Goal: Task Accomplishment & Management: Complete application form

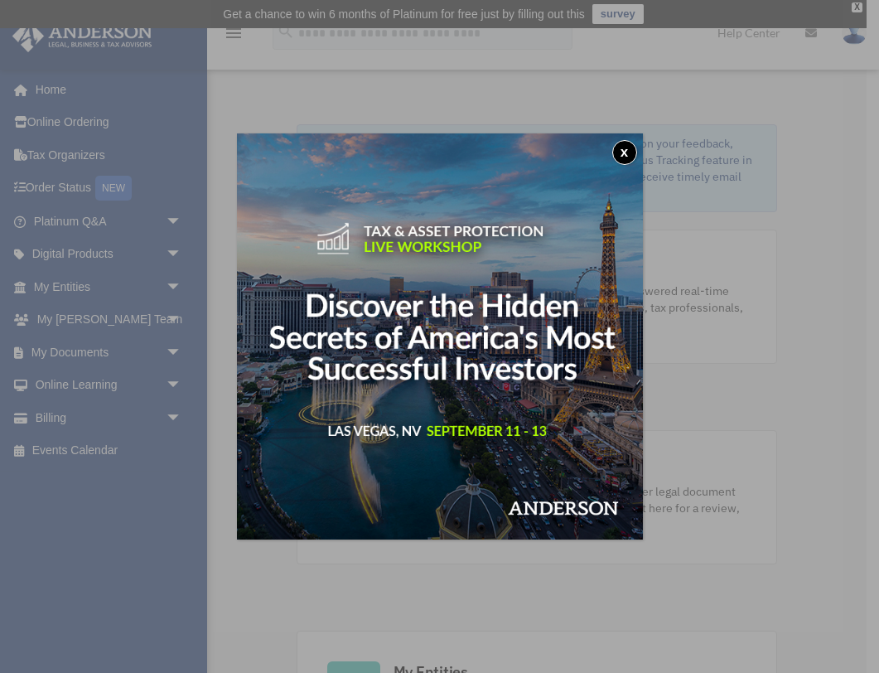
click at [625, 149] on button "x" at bounding box center [624, 152] width 25 height 25
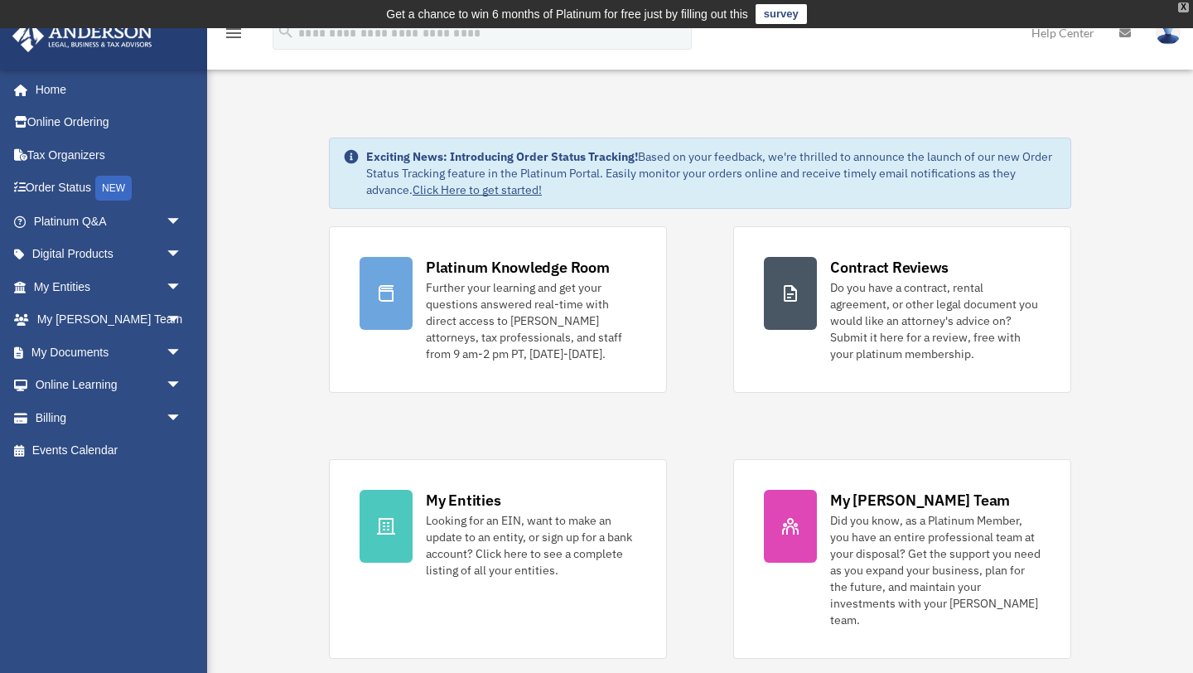
click at [878, 7] on div "X" at bounding box center [1183, 7] width 11 height 10
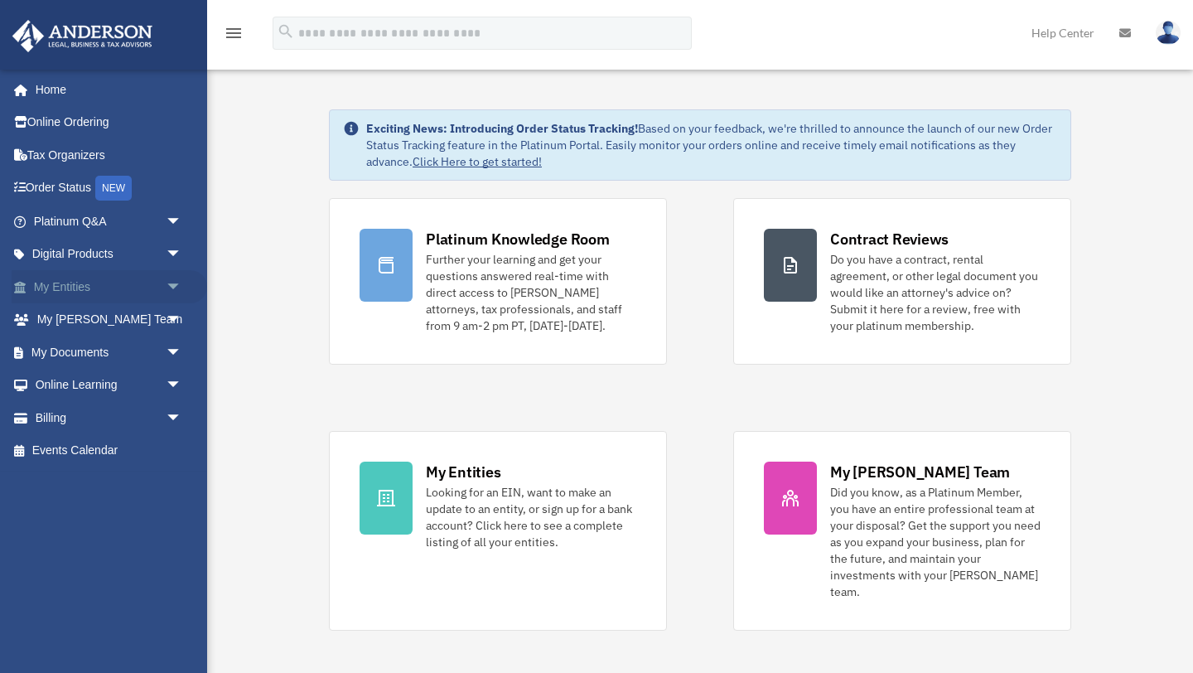
click at [172, 285] on span "arrow_drop_down" at bounding box center [182, 287] width 33 height 34
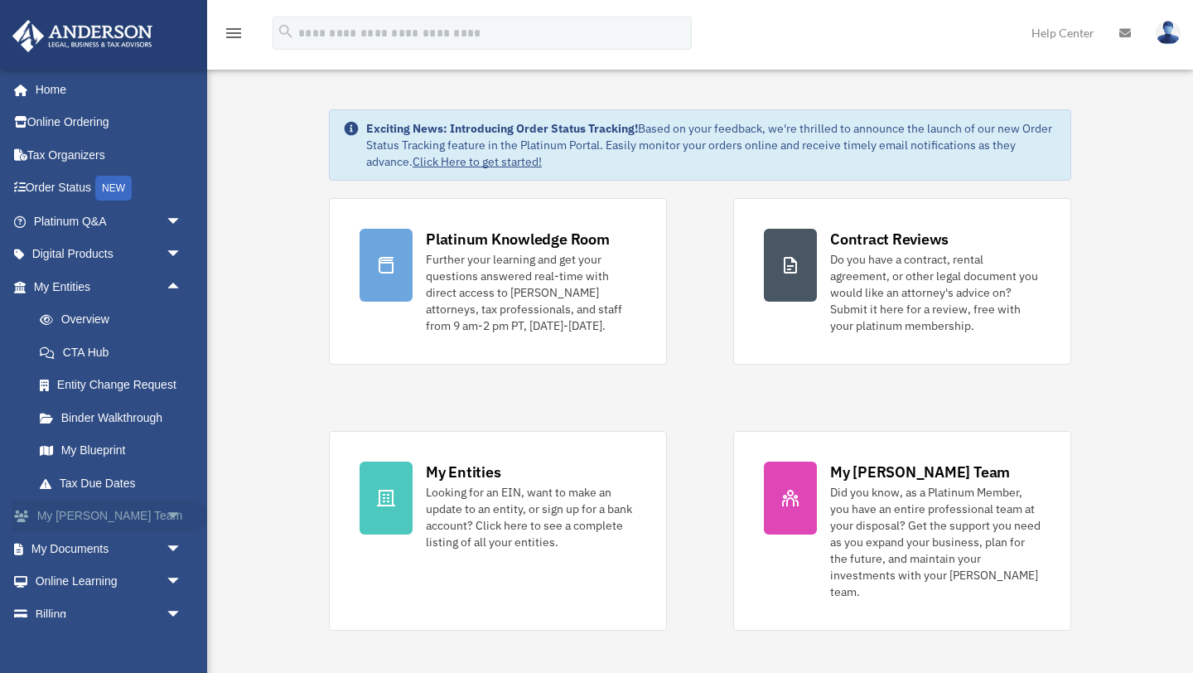
click at [173, 515] on span "arrow_drop_down" at bounding box center [182, 517] width 33 height 34
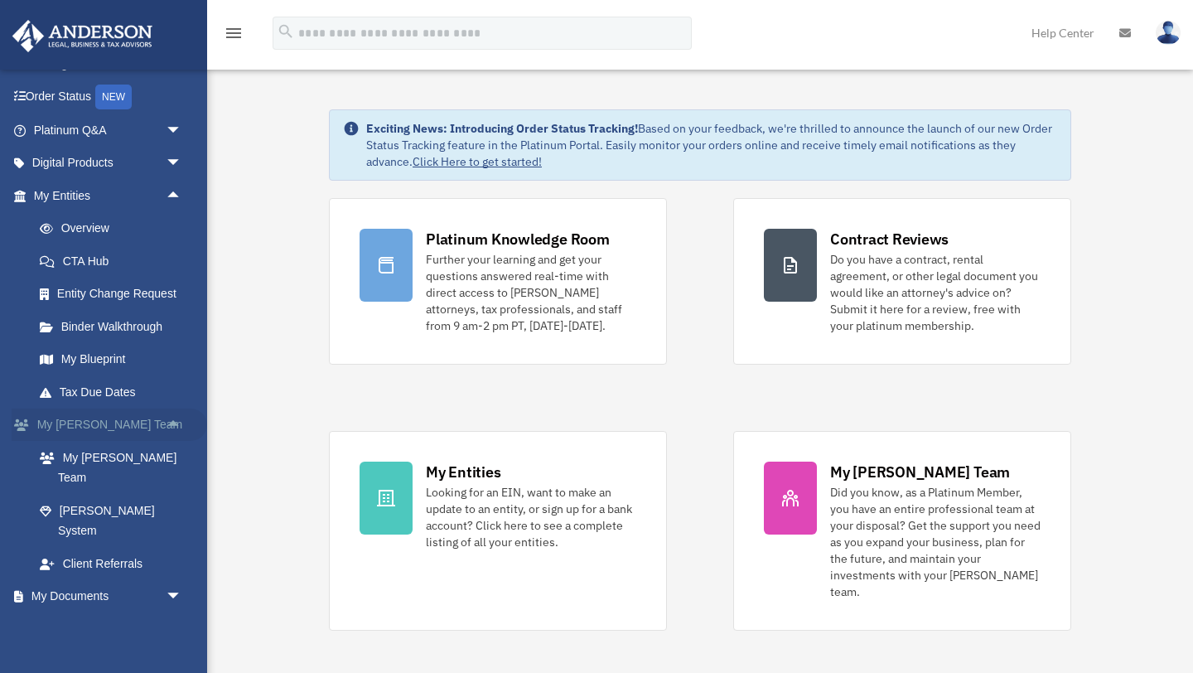
scroll to position [148, 0]
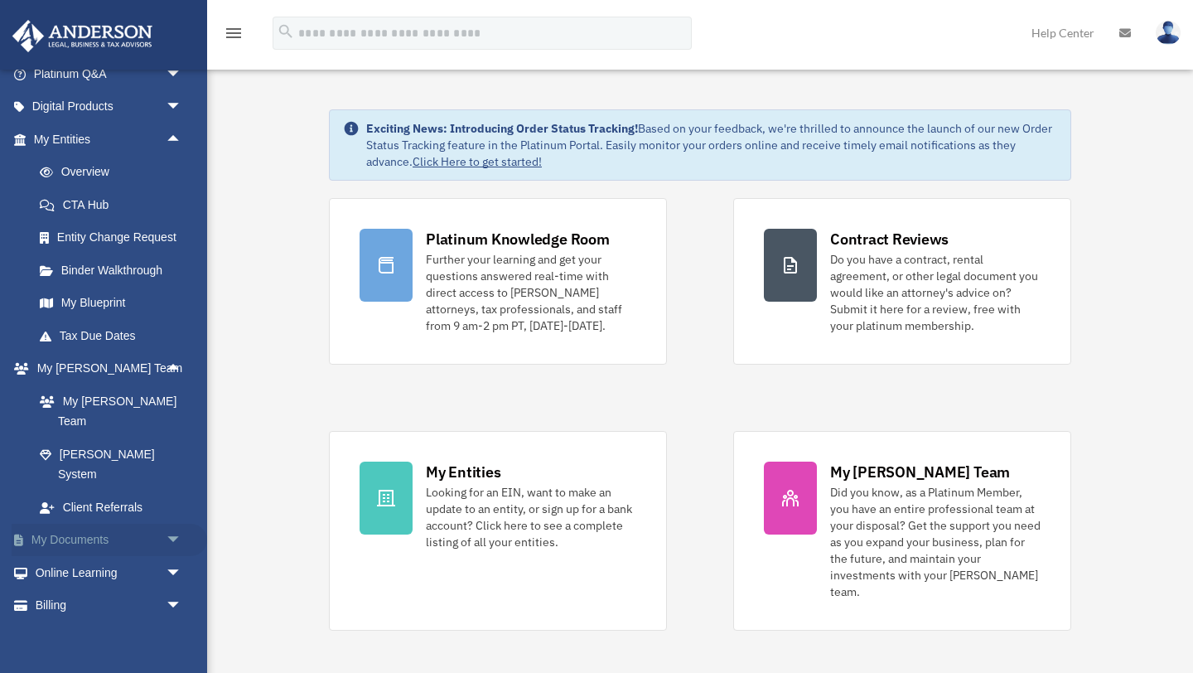
click at [172, 524] on span "arrow_drop_down" at bounding box center [182, 541] width 33 height 34
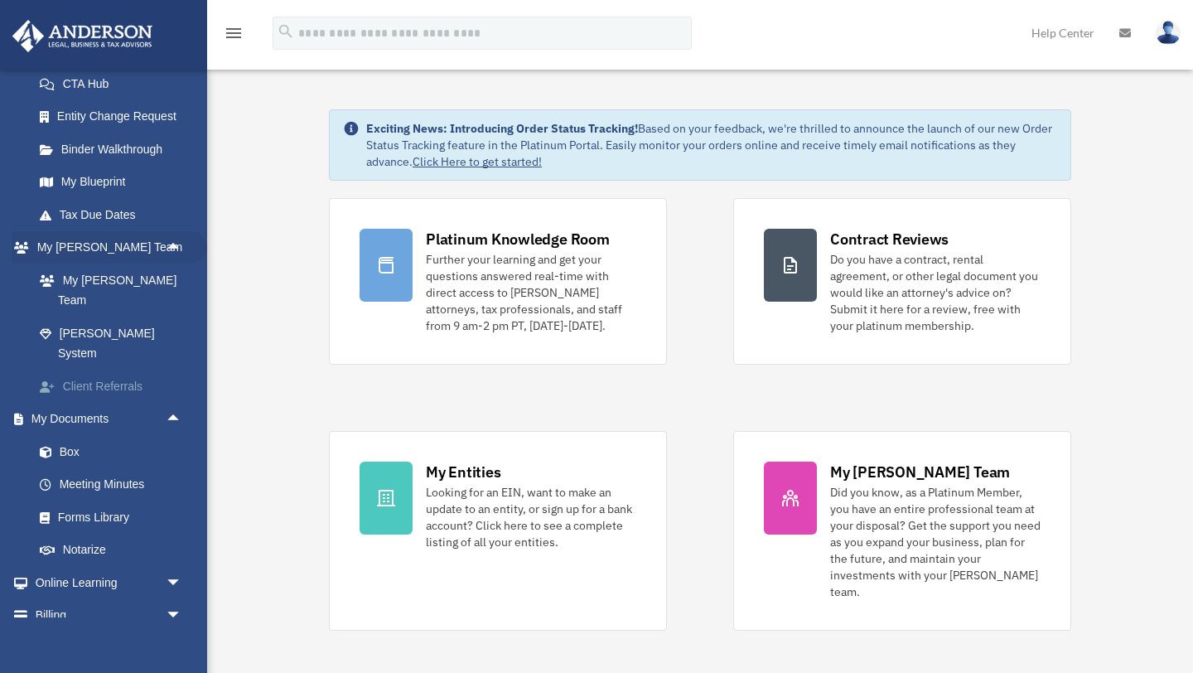
scroll to position [278, 0]
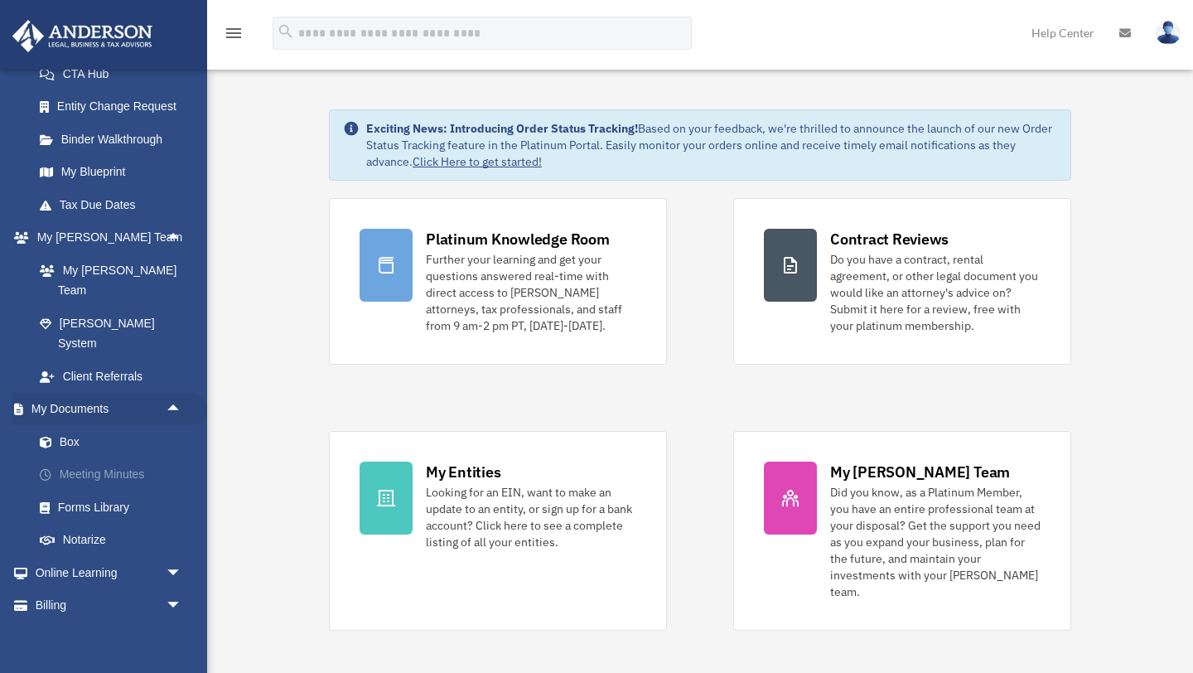
click at [116, 458] on link "Meeting Minutes" at bounding box center [115, 474] width 184 height 33
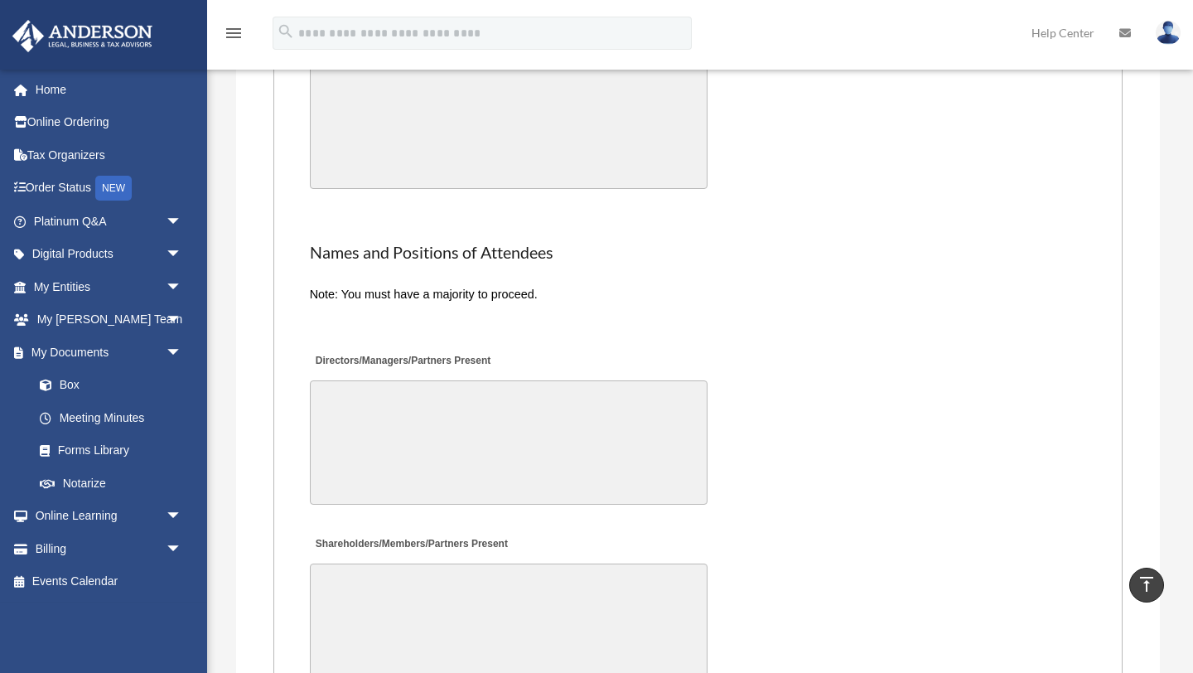
scroll to position [3320, 0]
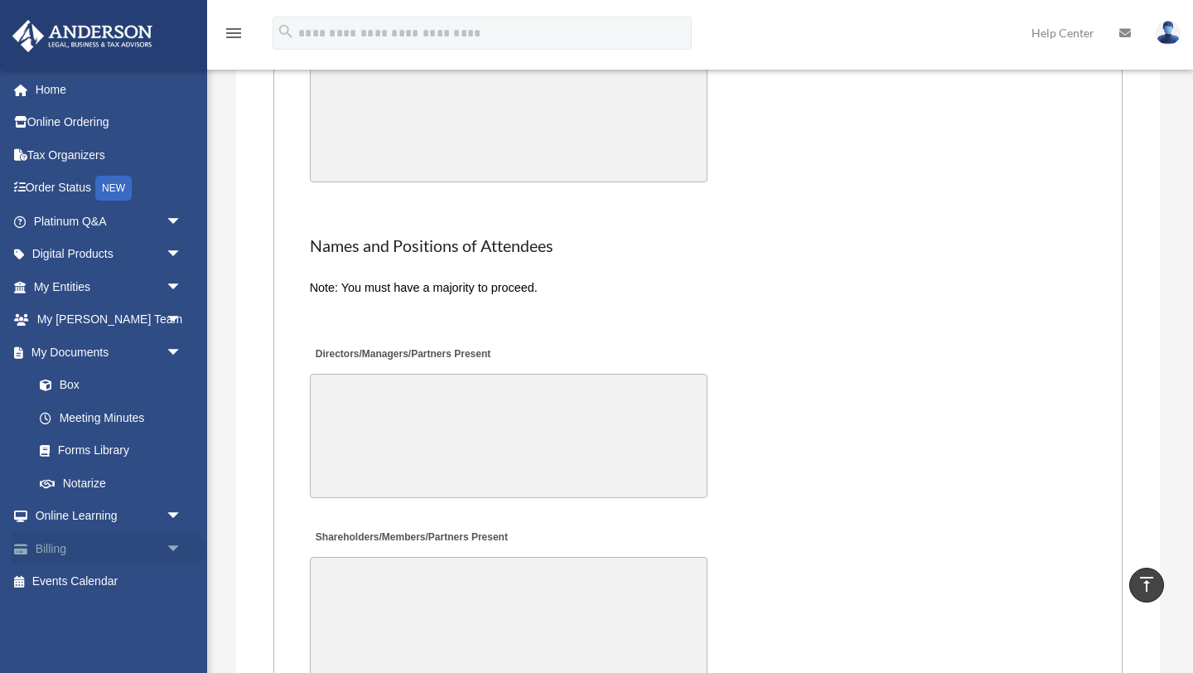
click at [174, 548] on span "arrow_drop_down" at bounding box center [182, 549] width 33 height 34
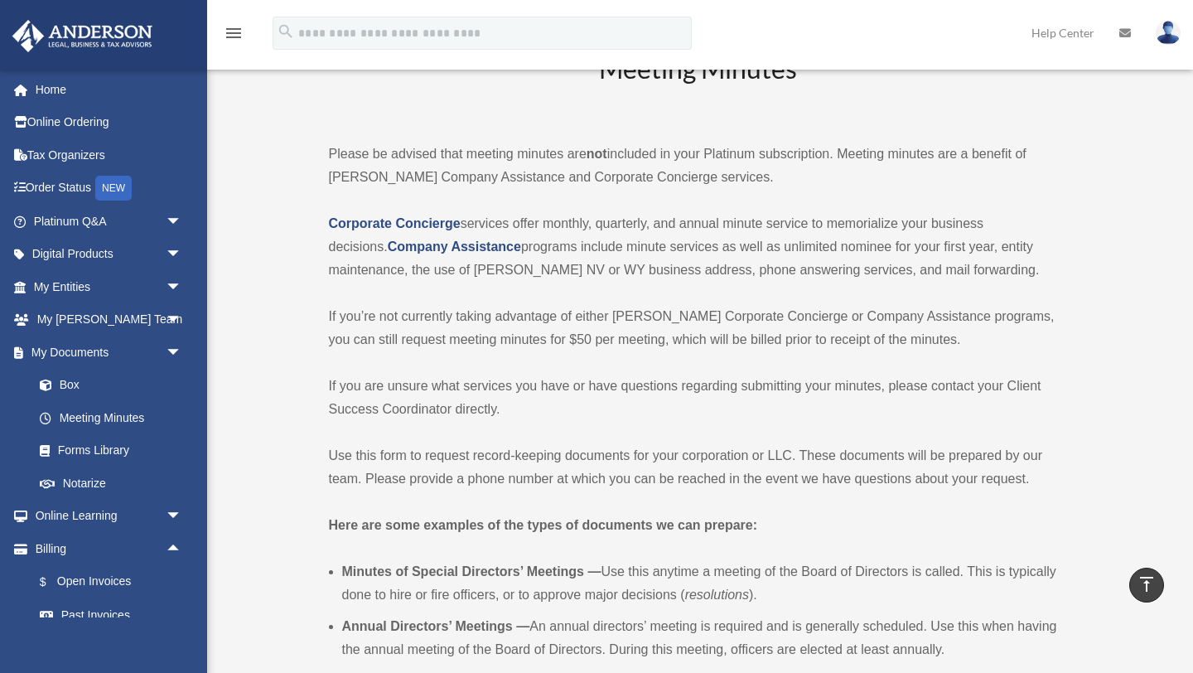
scroll to position [0, 0]
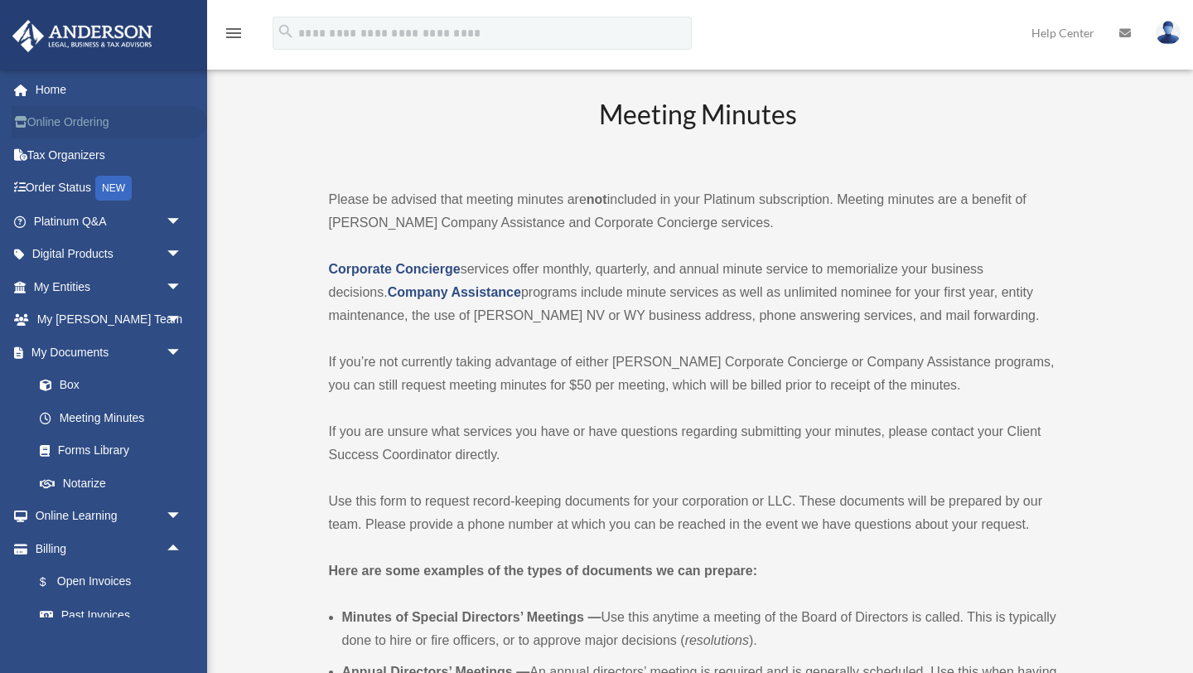
click at [61, 121] on link "Online Ordering" at bounding box center [110, 122] width 196 height 33
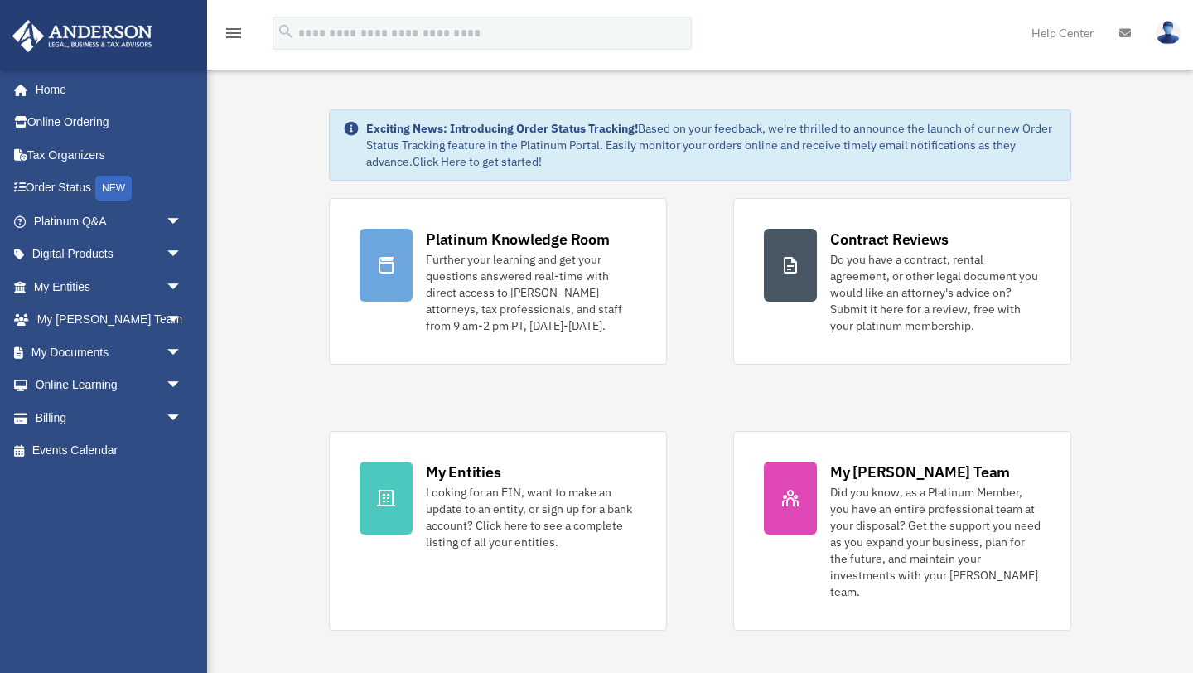
scroll to position [7, 0]
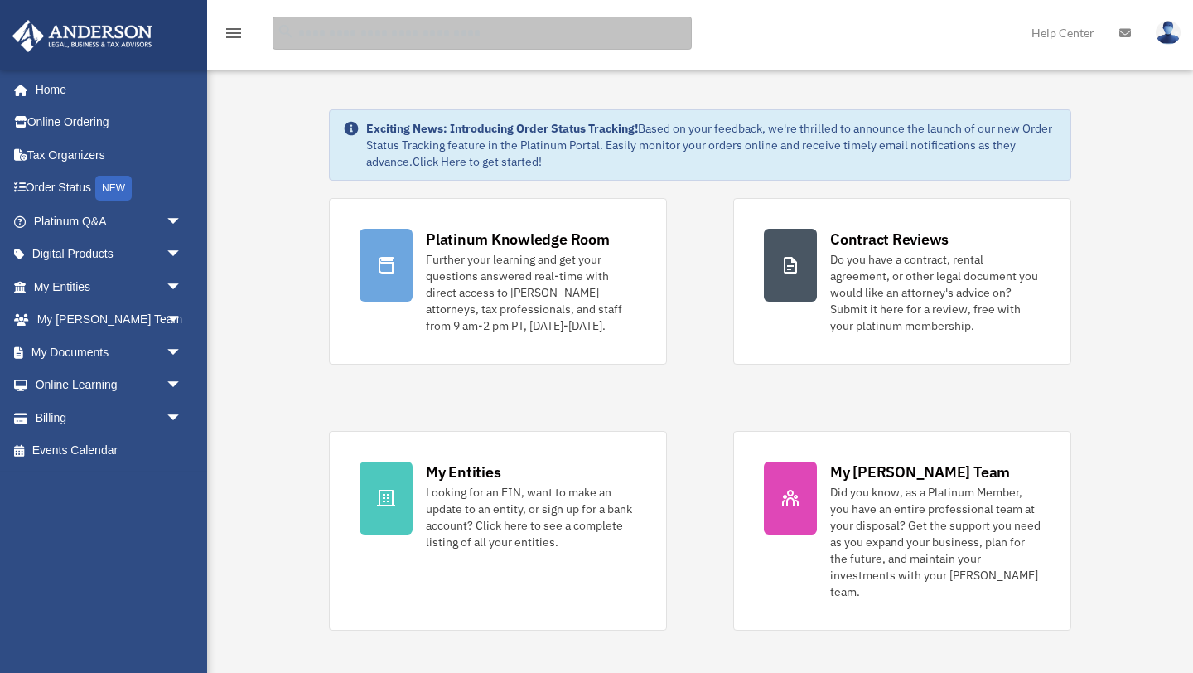
click at [336, 35] on input "search" at bounding box center [482, 33] width 419 height 33
type input "**********"
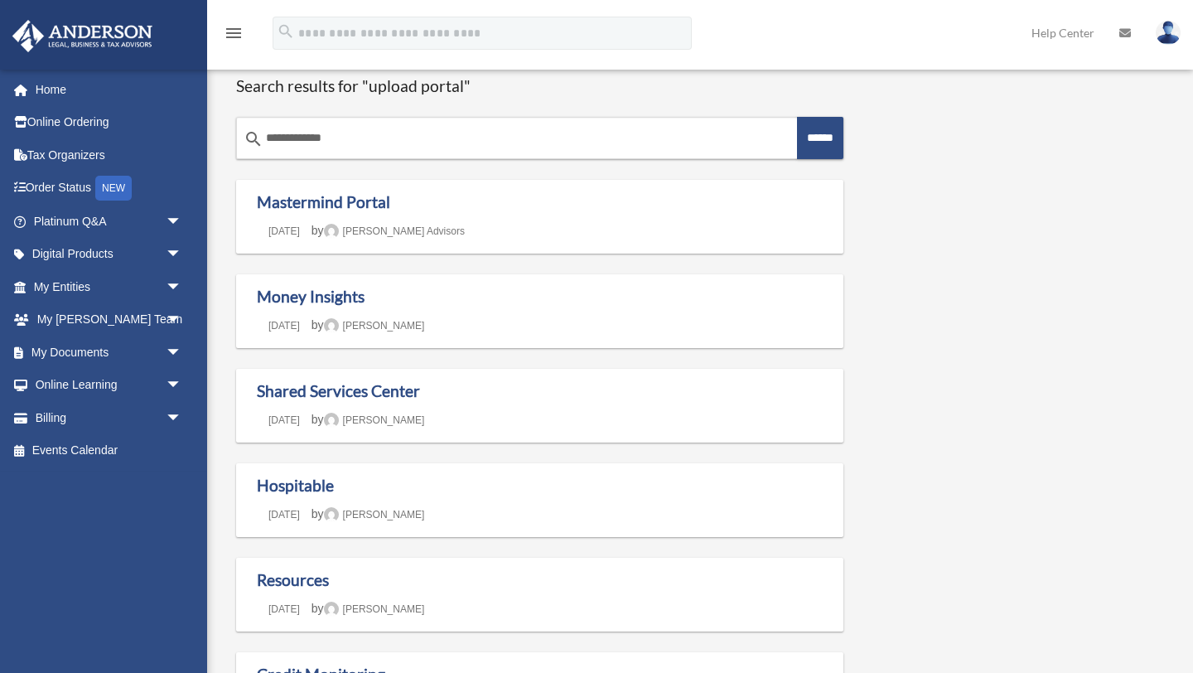
click at [1124, 33] on icon at bounding box center [1126, 33] width 12 height 12
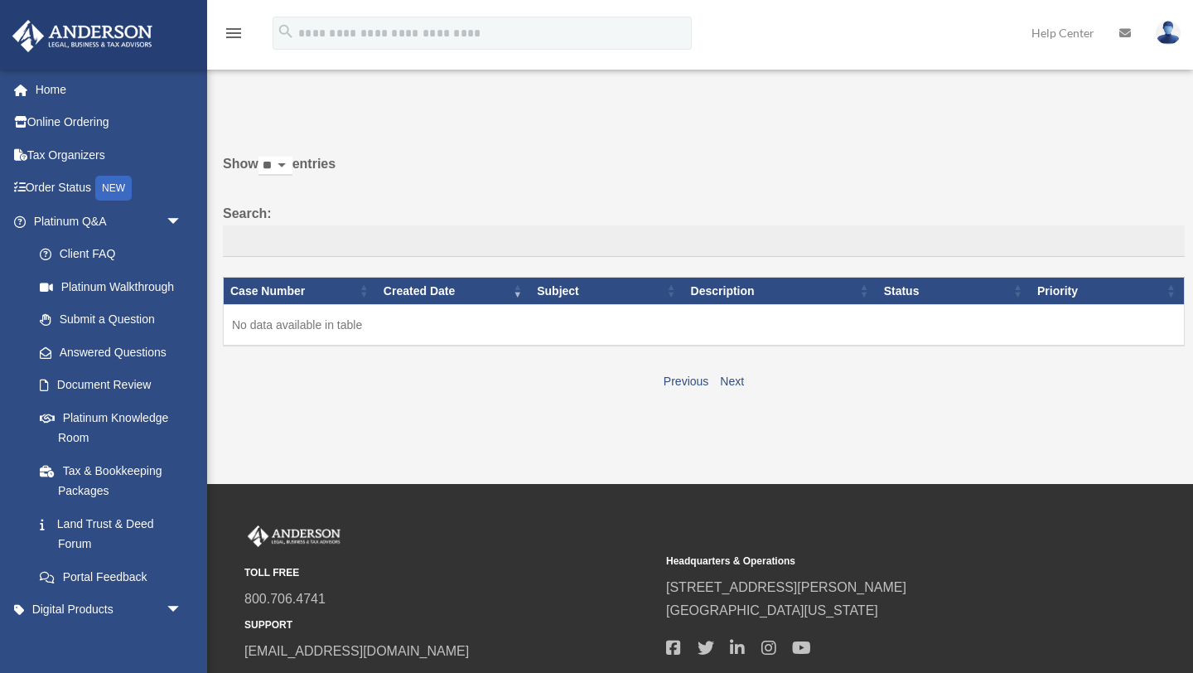
scroll to position [7, 0]
click at [1063, 33] on link "Help Center" at bounding box center [1063, 32] width 88 height 65
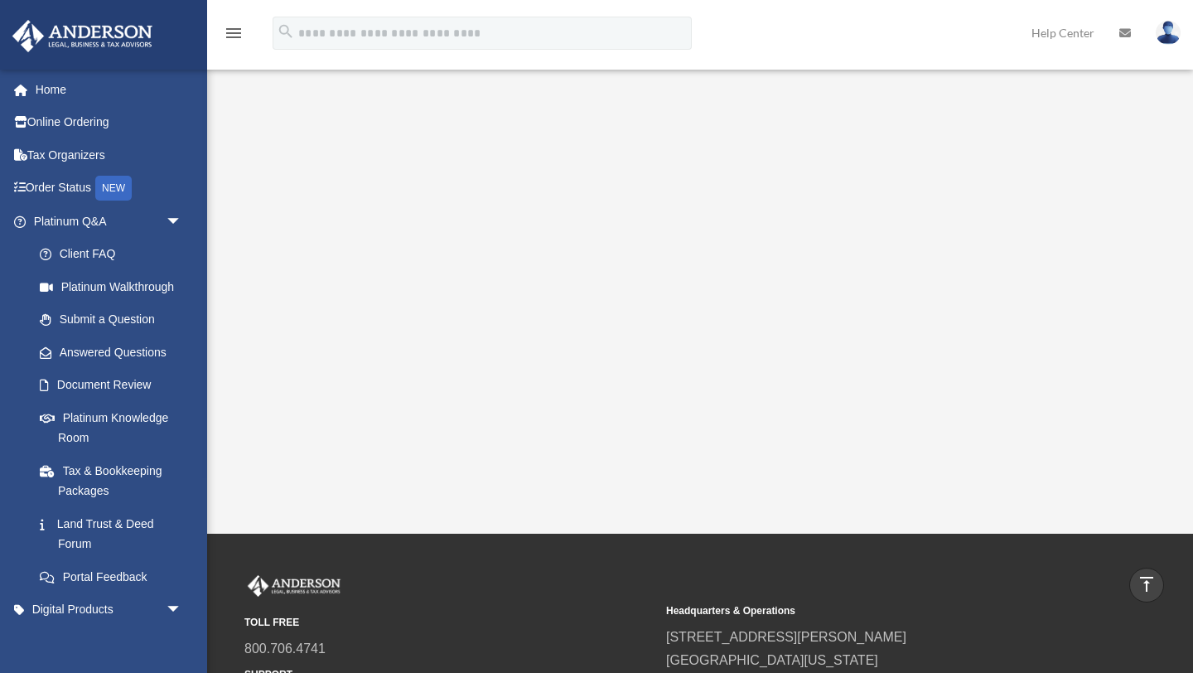
scroll to position [178, 0]
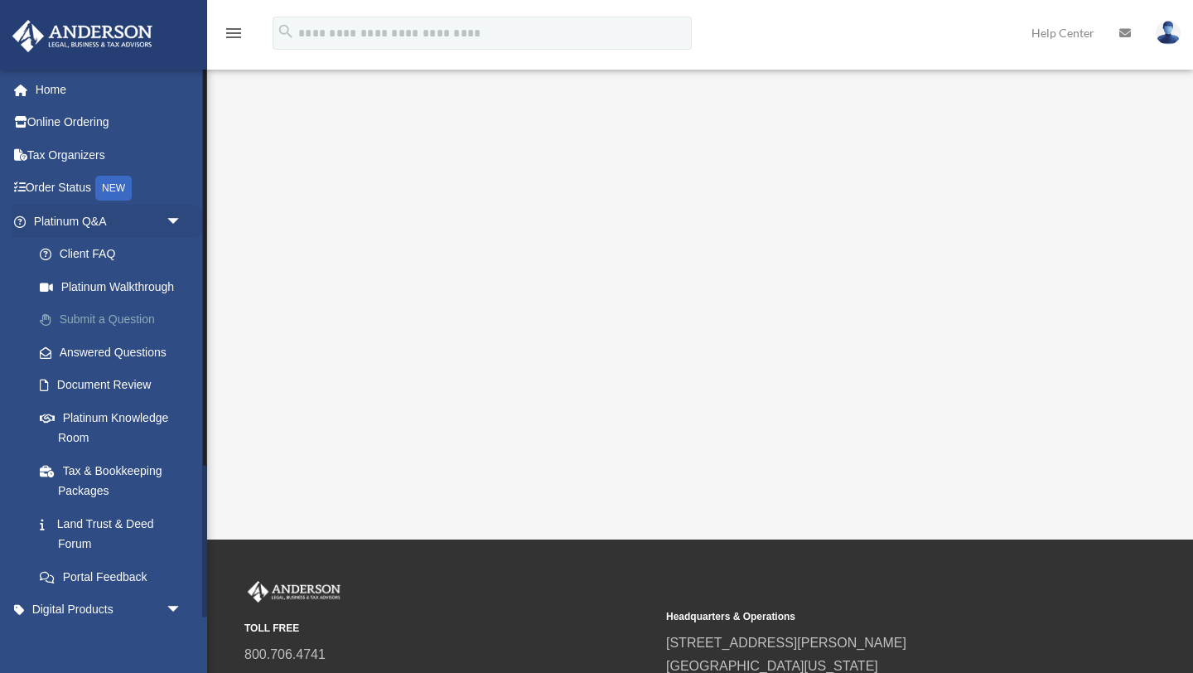
click at [126, 317] on link "Submit a Question" at bounding box center [115, 319] width 184 height 33
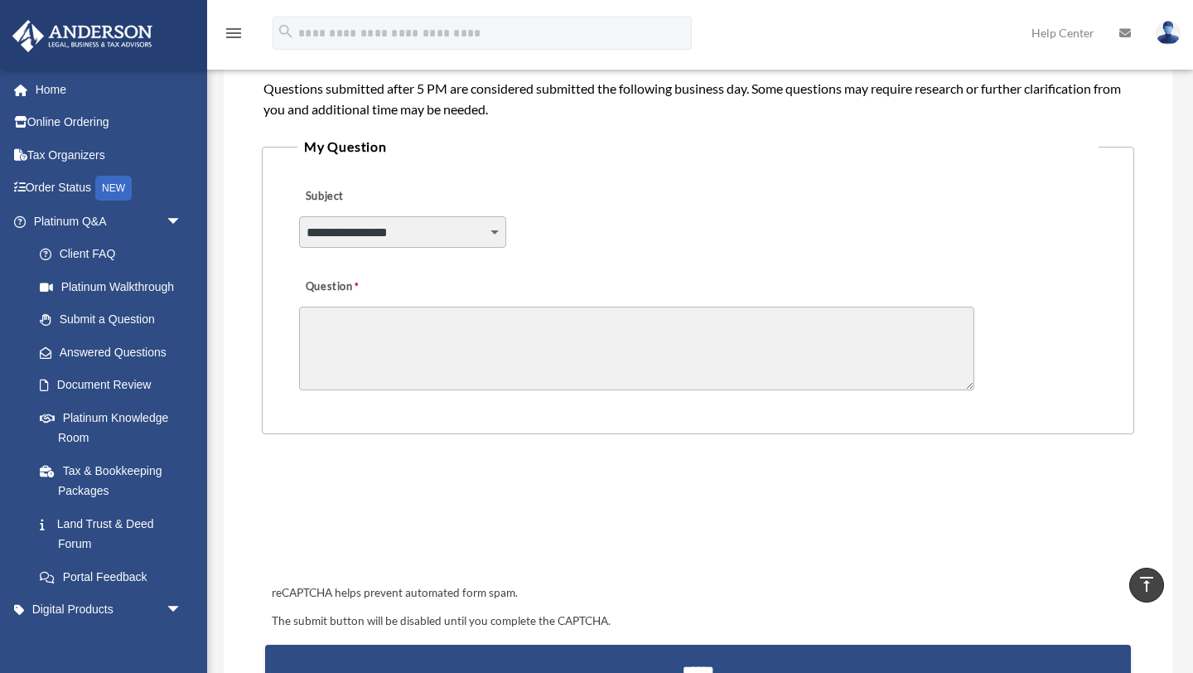
scroll to position [349, 0]
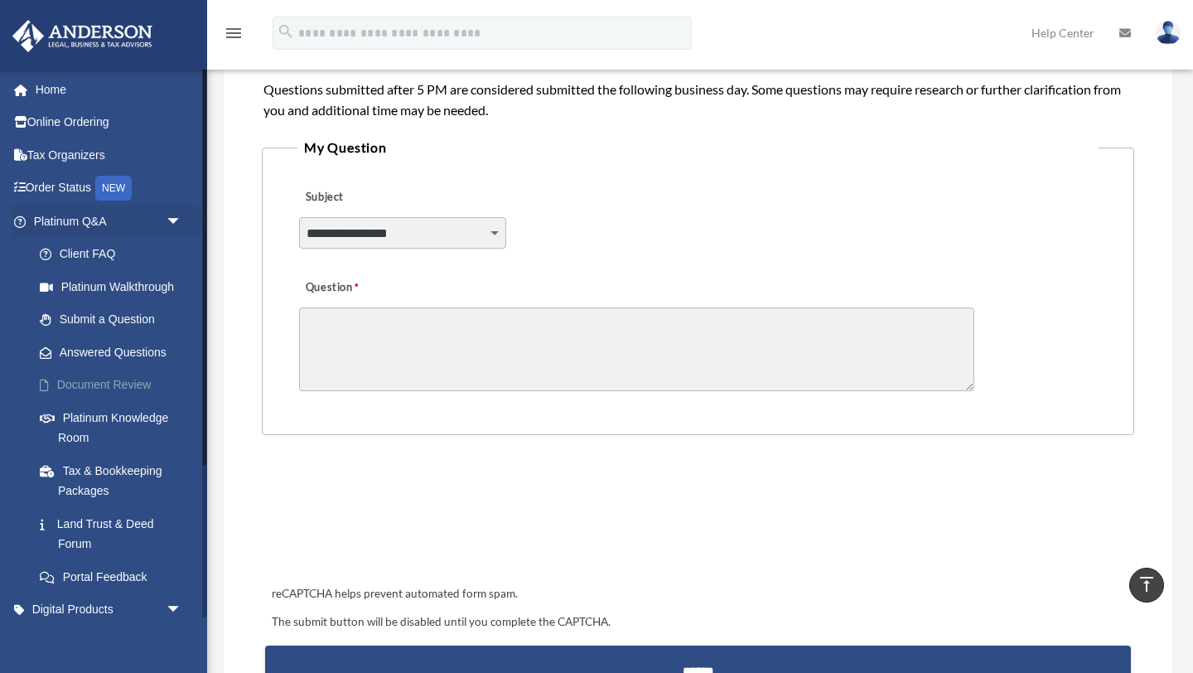
click at [113, 383] on link "Document Review" at bounding box center [115, 385] width 184 height 33
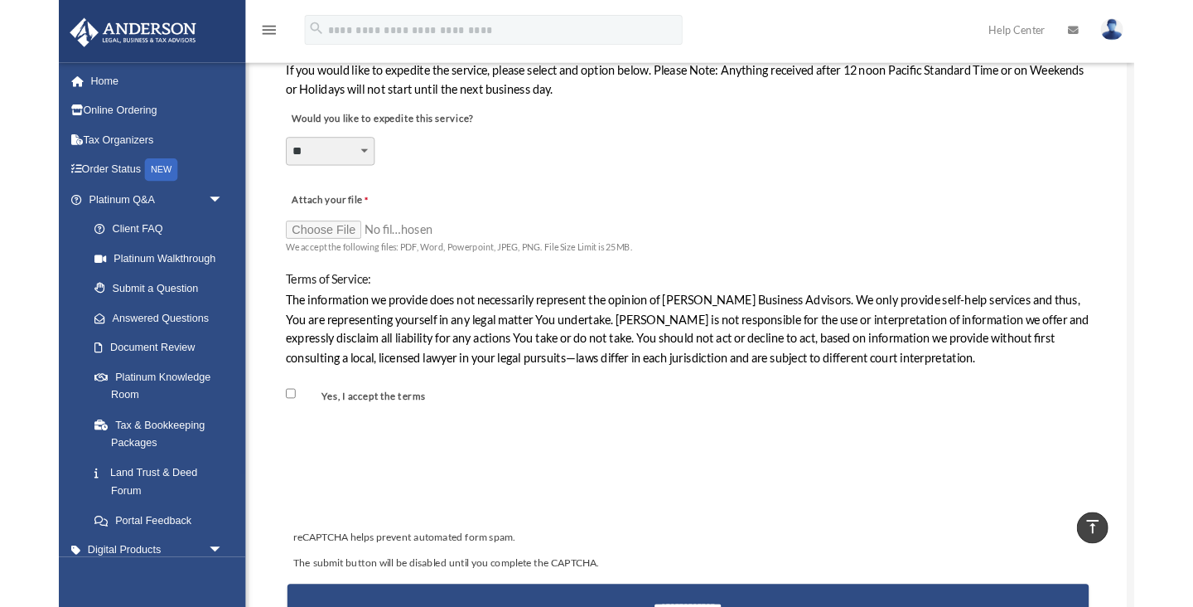
scroll to position [1177, 0]
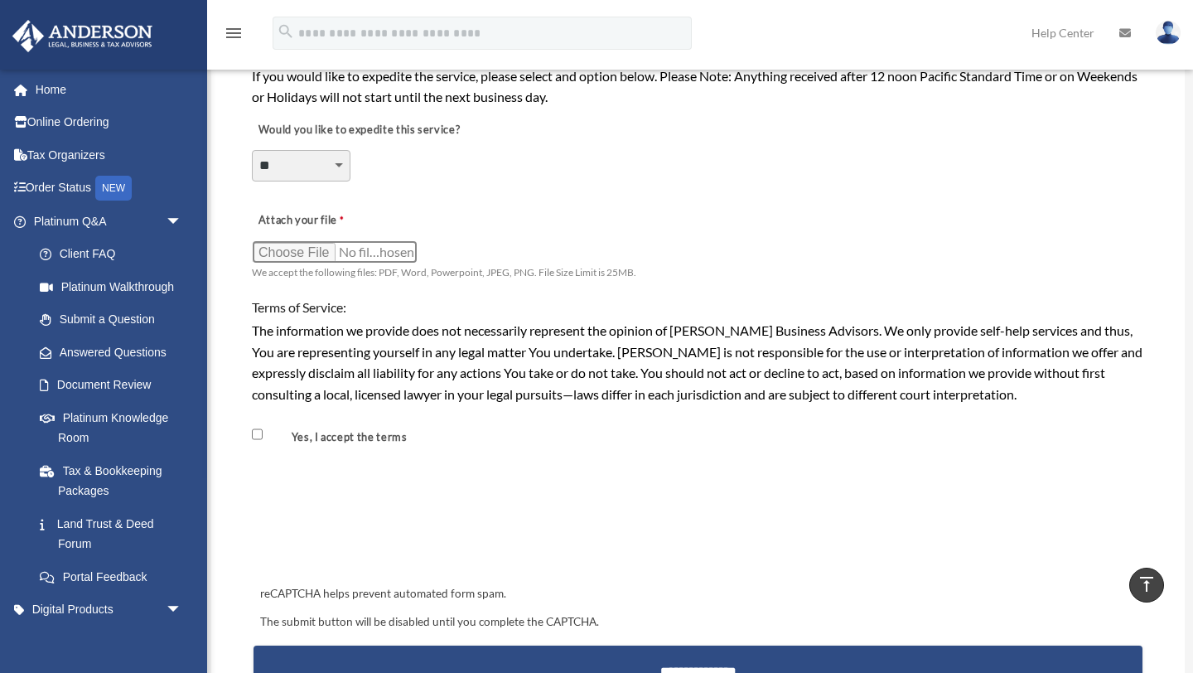
click at [315, 253] on input "Attach your file" at bounding box center [335, 251] width 166 height 23
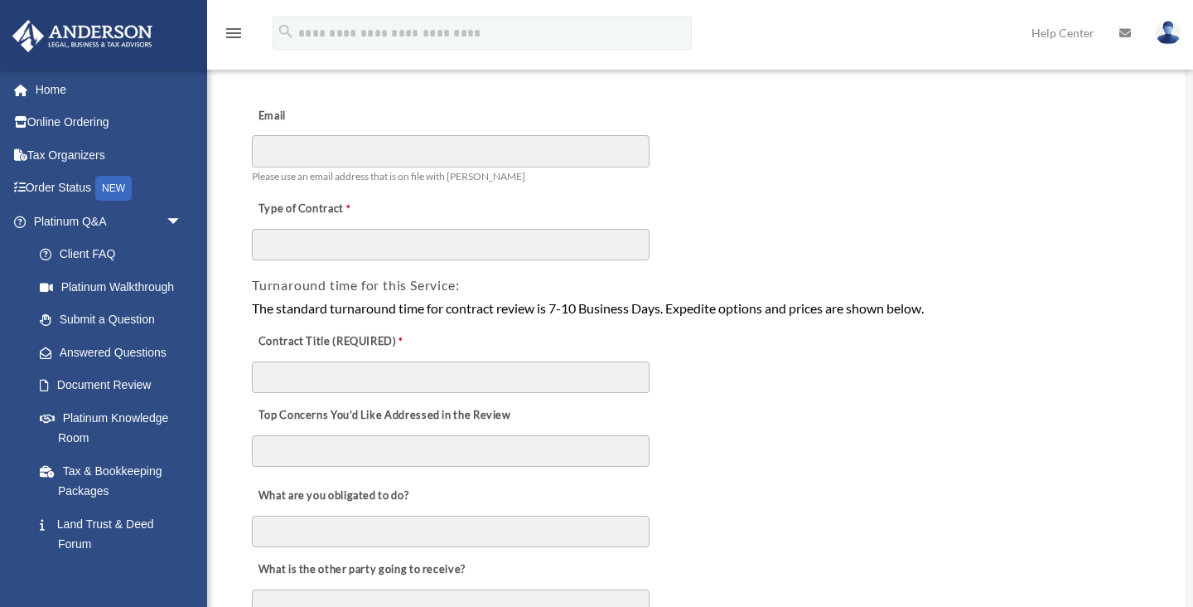
scroll to position [135, 0]
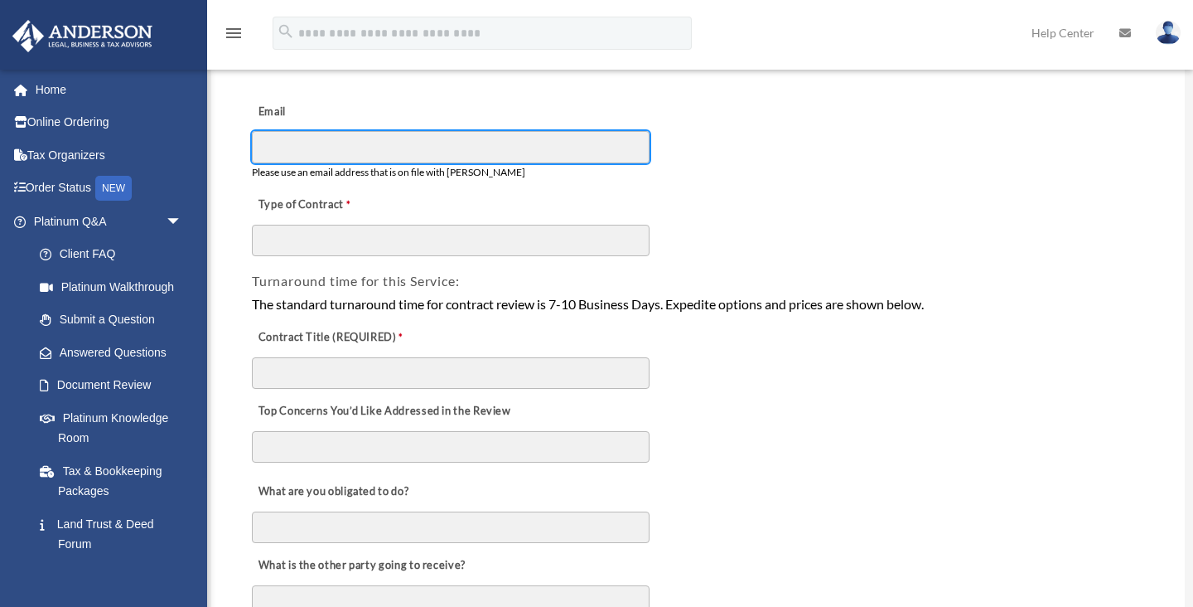
click at [354, 142] on input "Email" at bounding box center [451, 146] width 398 height 31
type input "**********"
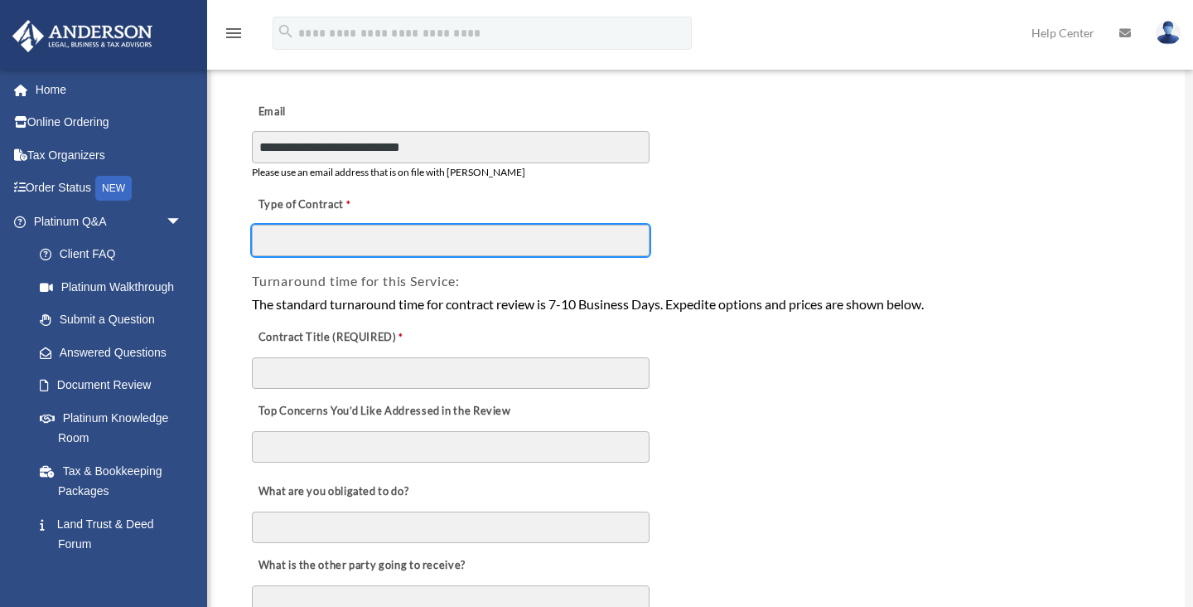
click at [376, 239] on input "Type of Contract" at bounding box center [451, 240] width 398 height 31
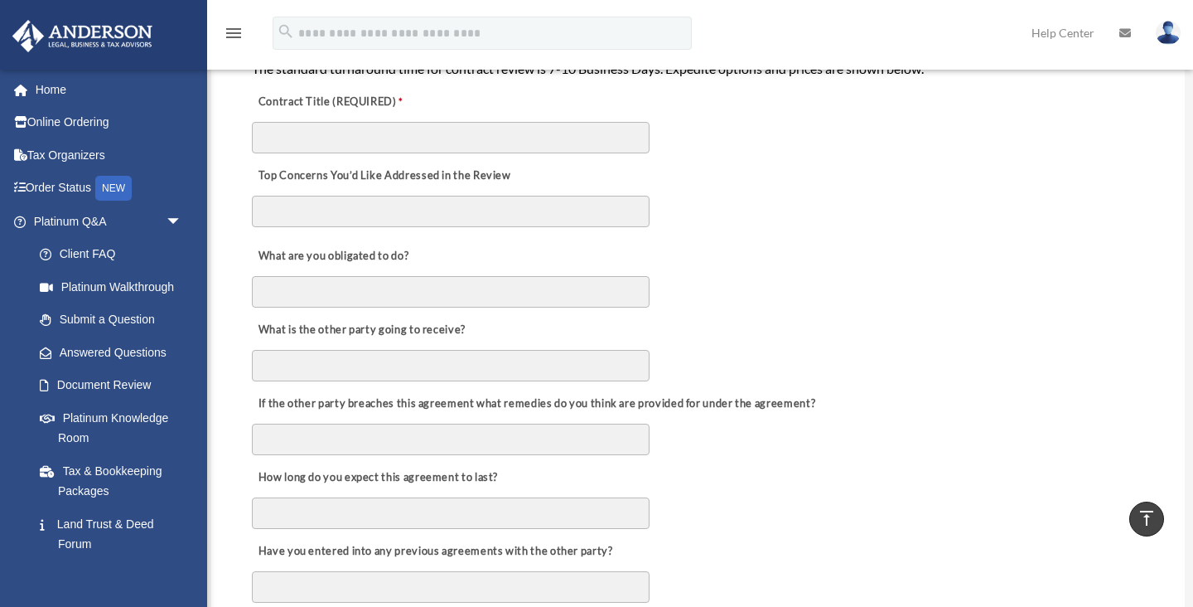
scroll to position [372, 0]
type input "**********"
click at [767, 210] on div "Top Concerns You’d Like Addressed in the Review" at bounding box center [698, 193] width 896 height 80
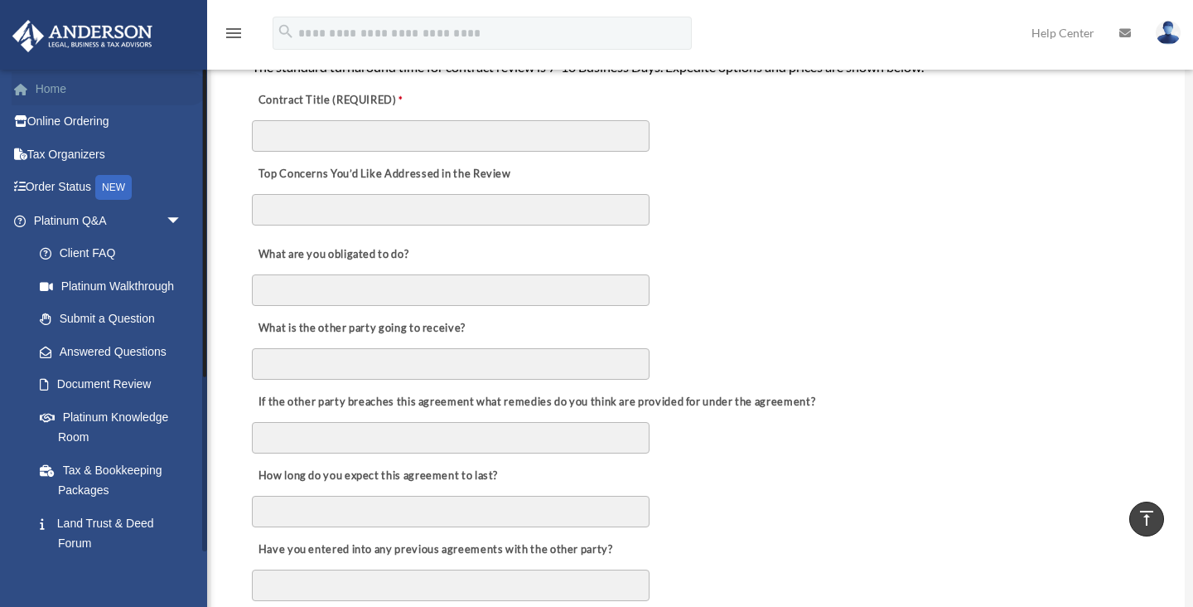
click at [52, 86] on link "Home" at bounding box center [110, 88] width 196 height 33
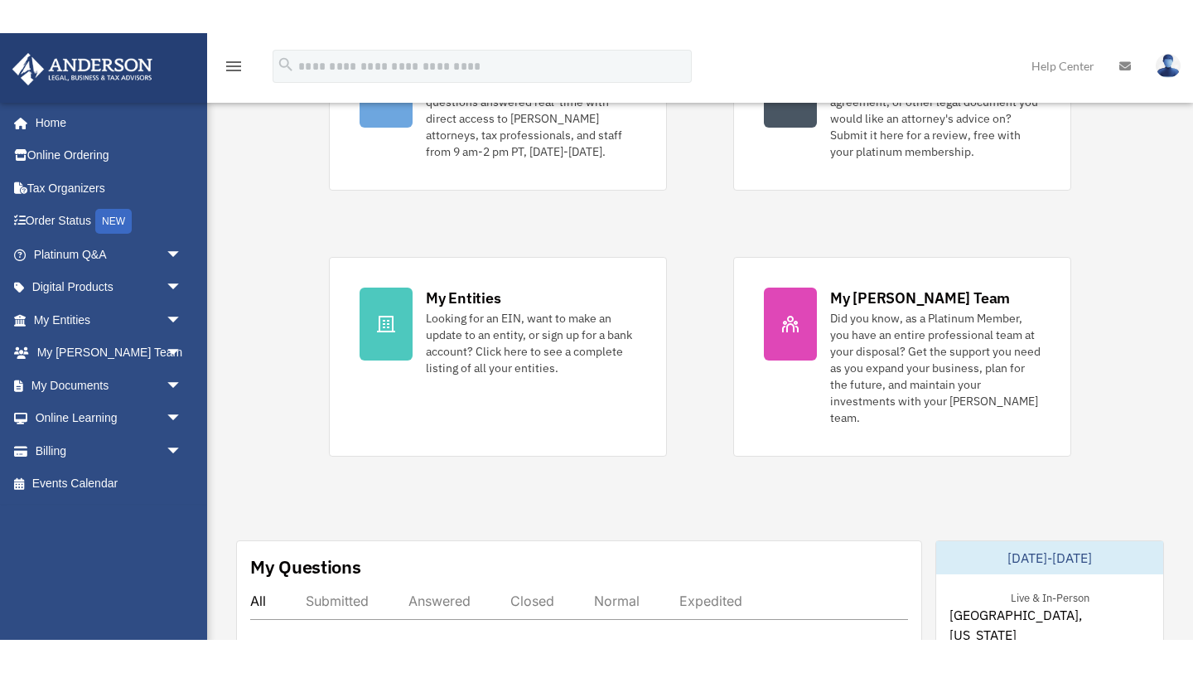
scroll to position [210, 0]
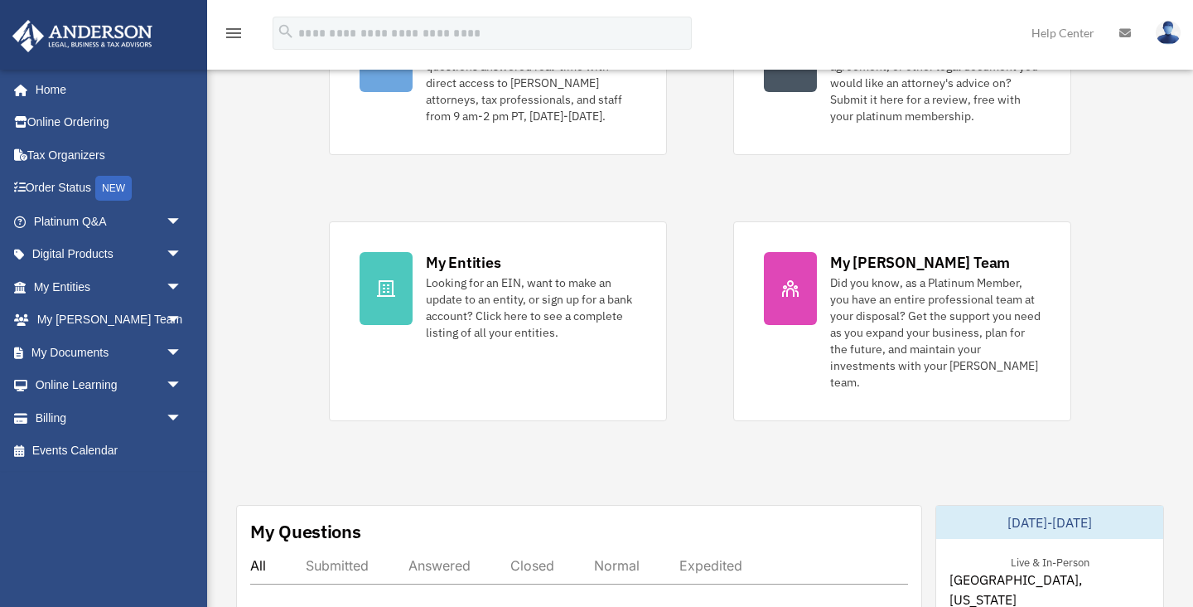
click at [82, 253] on link "Digital Products arrow_drop_down" at bounding box center [110, 254] width 196 height 33
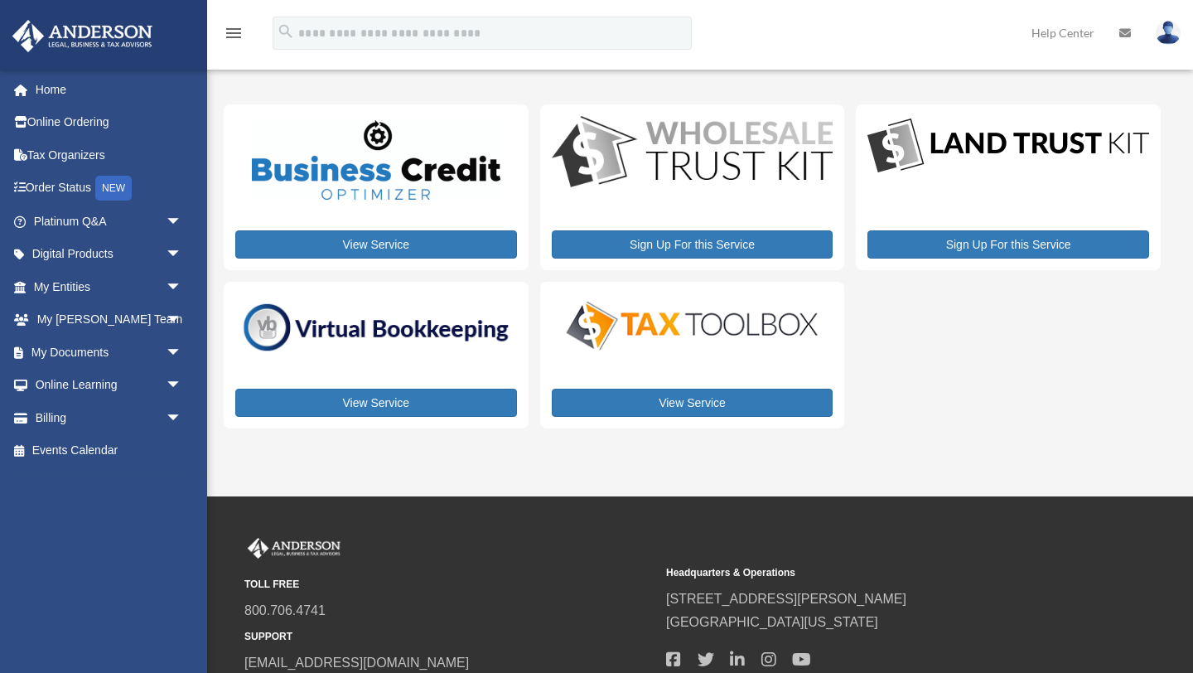
scroll to position [7, 0]
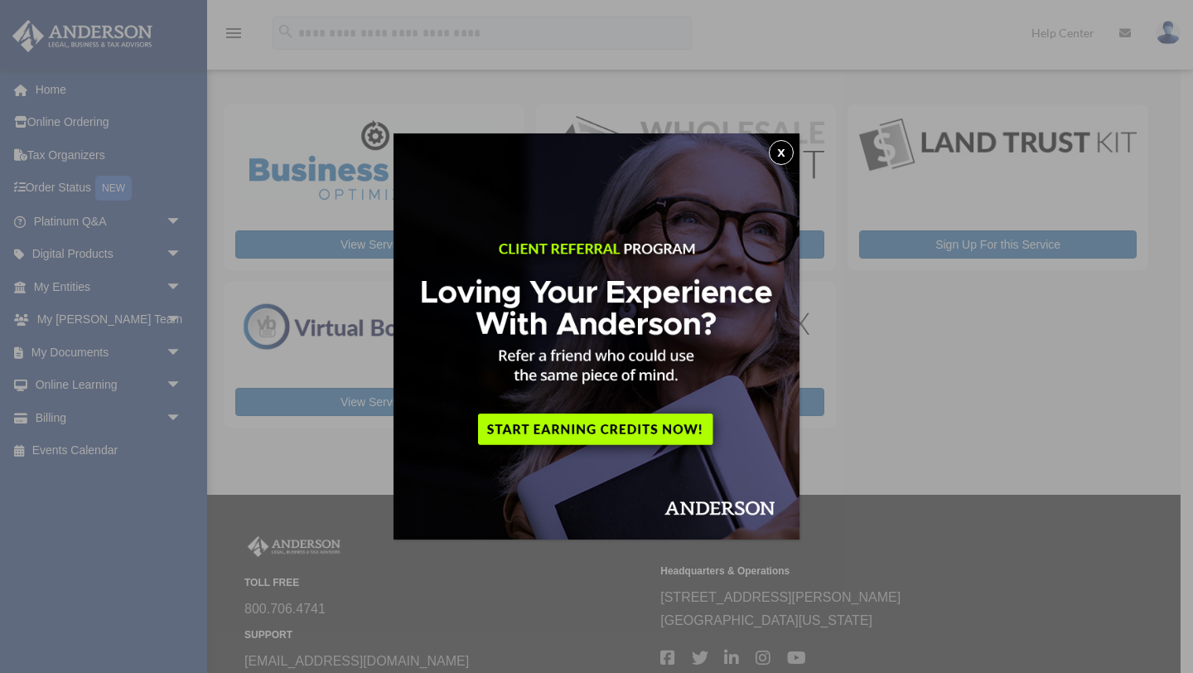
click at [778, 149] on button "x" at bounding box center [781, 152] width 25 height 25
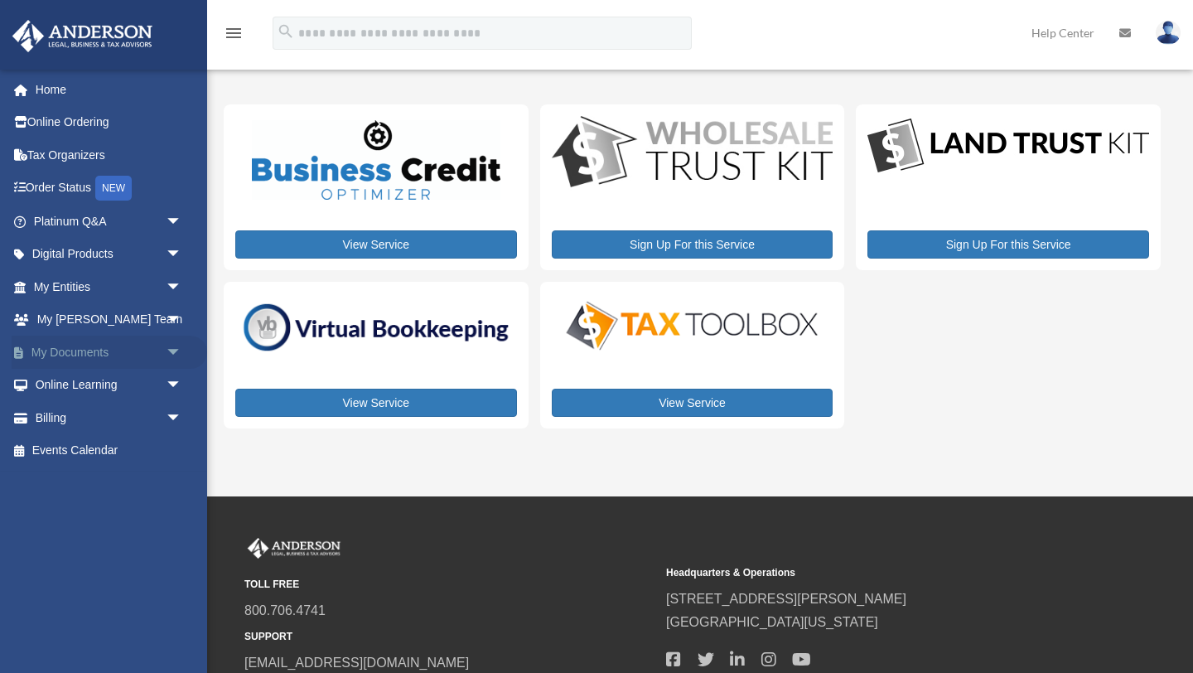
click at [176, 348] on span "arrow_drop_down" at bounding box center [182, 353] width 33 height 34
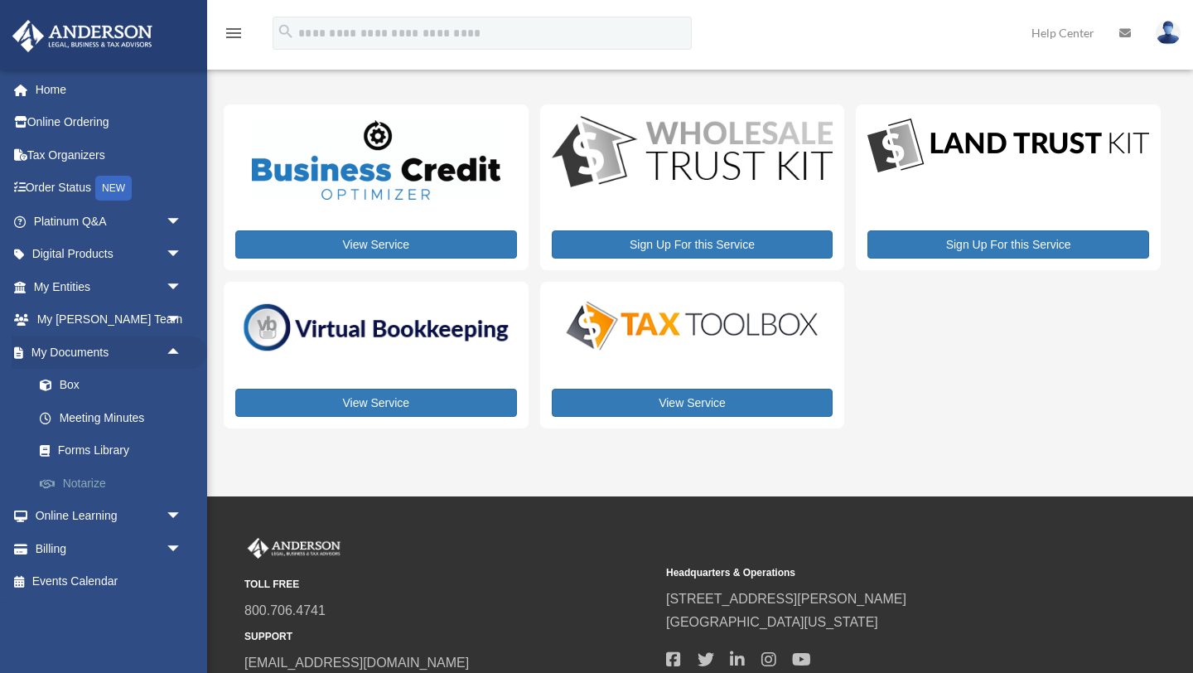
click at [86, 480] on link "Notarize" at bounding box center [115, 483] width 184 height 33
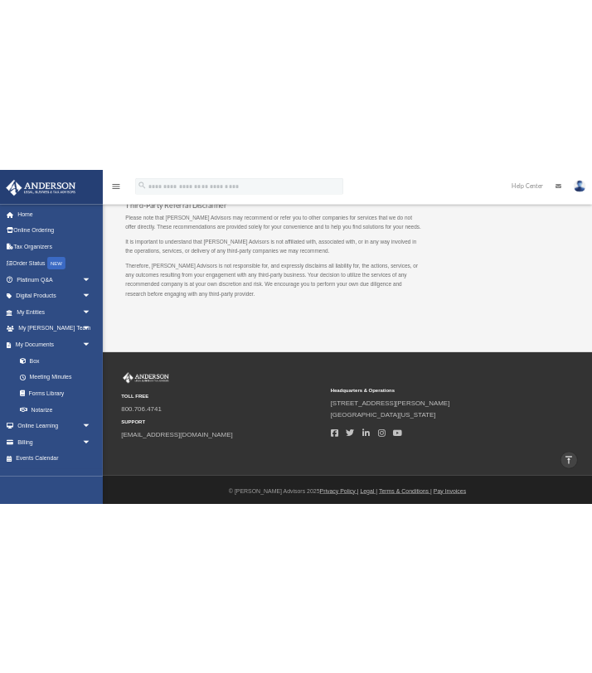
scroll to position [1699, 0]
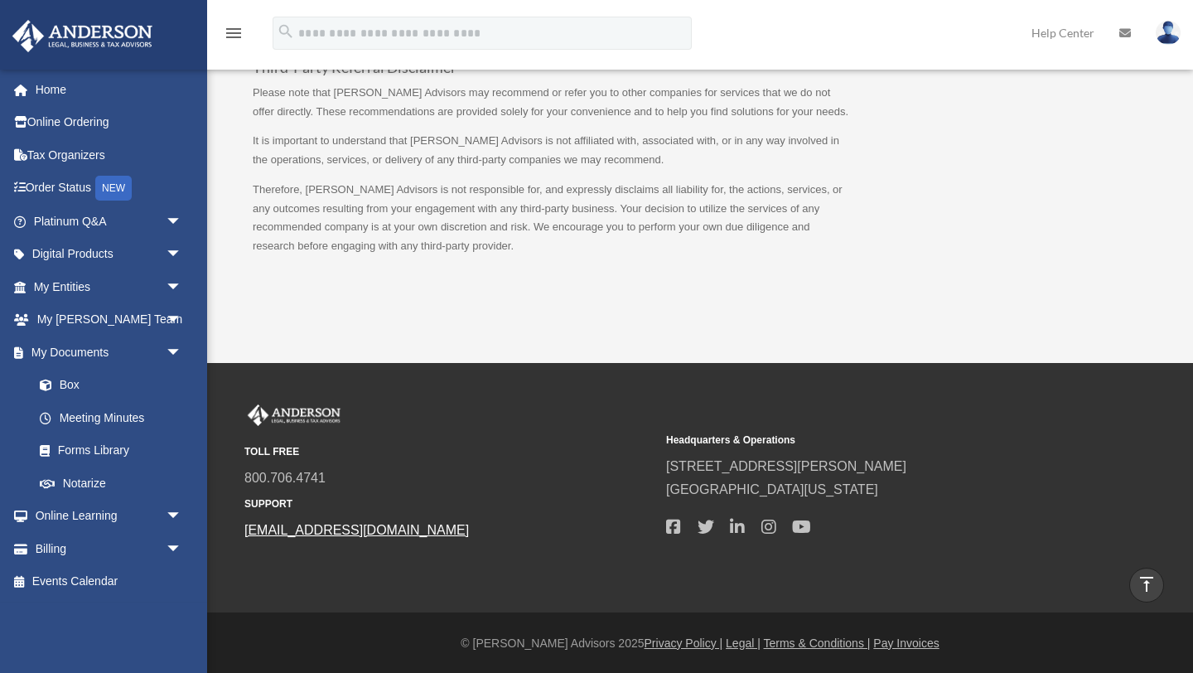
click at [312, 530] on link "[EMAIL_ADDRESS][DOMAIN_NAME]" at bounding box center [356, 530] width 225 height 14
